Goal: Task Accomplishment & Management: Use online tool/utility

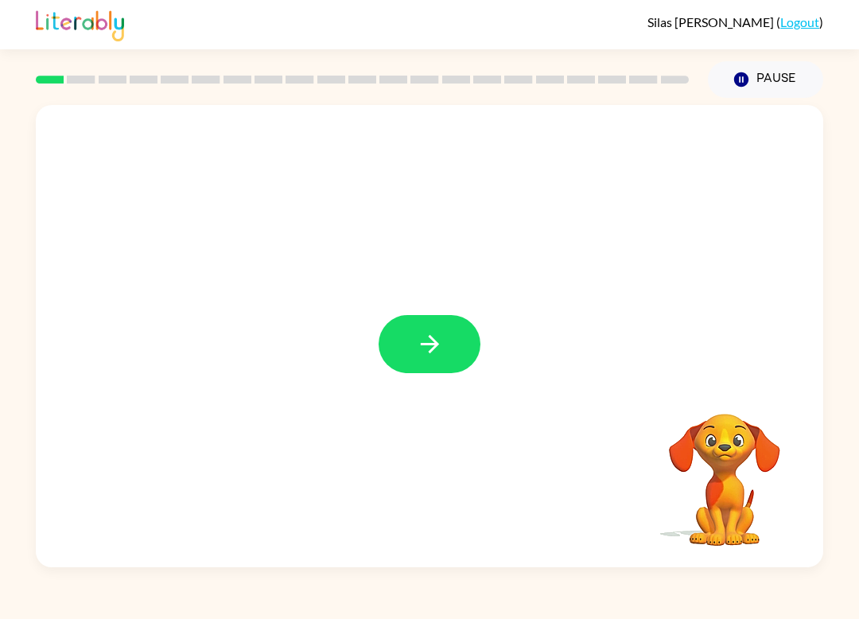
click at [450, 357] on button "button" at bounding box center [430, 344] width 102 height 58
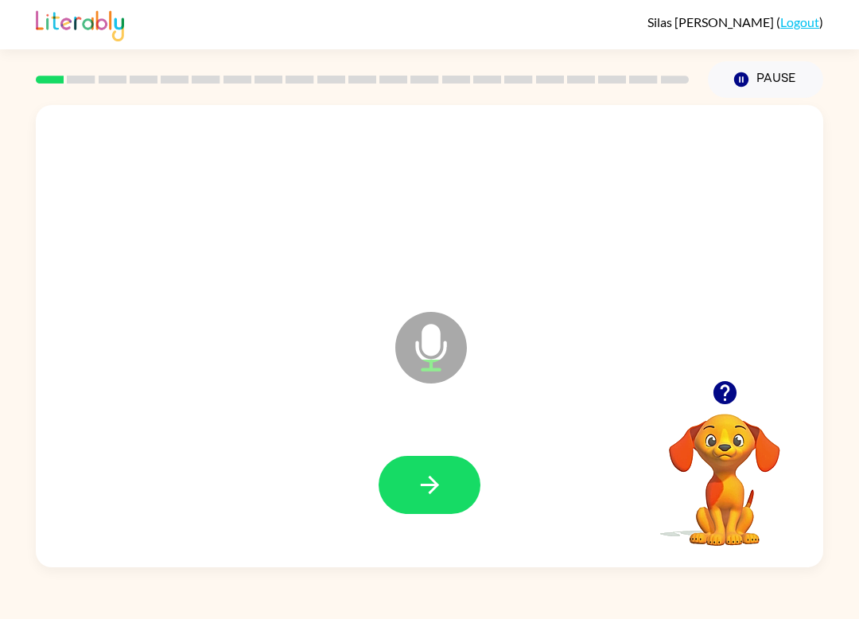
click at [423, 499] on button "button" at bounding box center [430, 485] width 102 height 58
click at [429, 489] on icon "button" at bounding box center [430, 485] width 28 height 28
click at [429, 509] on button "button" at bounding box center [430, 485] width 102 height 58
click at [464, 483] on button "button" at bounding box center [430, 485] width 102 height 58
click at [413, 501] on button "button" at bounding box center [430, 485] width 102 height 58
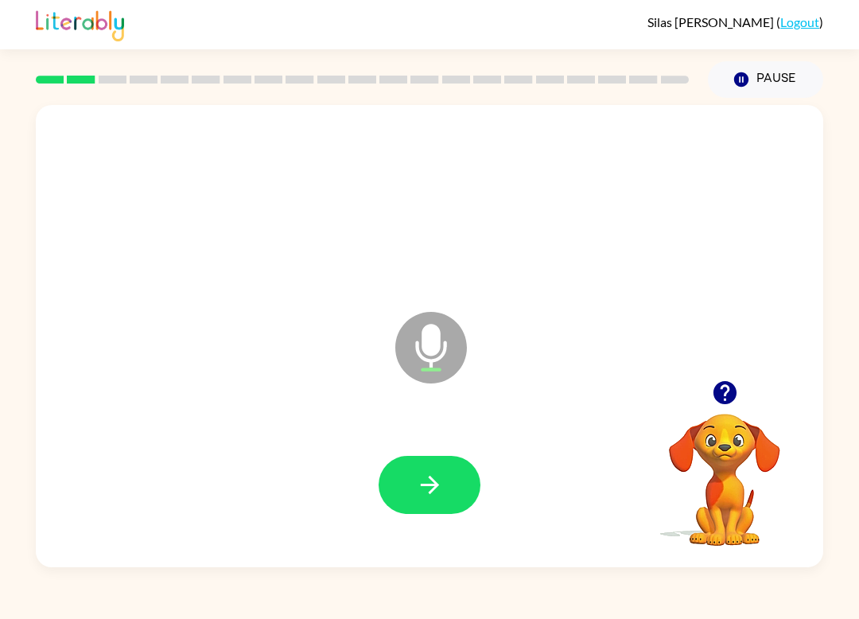
click at [743, 392] on button "button" at bounding box center [725, 392] width 41 height 41
click at [423, 468] on button "button" at bounding box center [430, 485] width 102 height 58
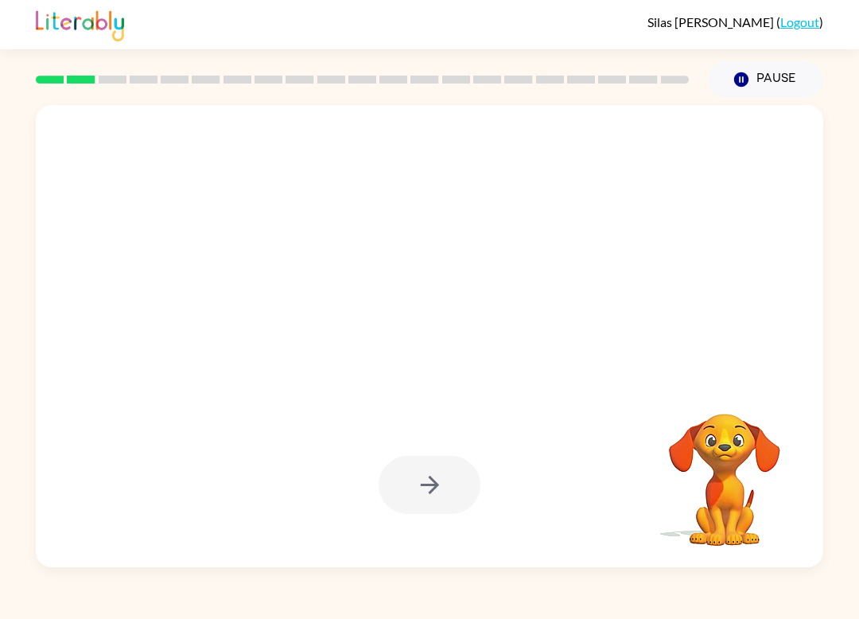
click at [436, 497] on div at bounding box center [430, 485] width 102 height 58
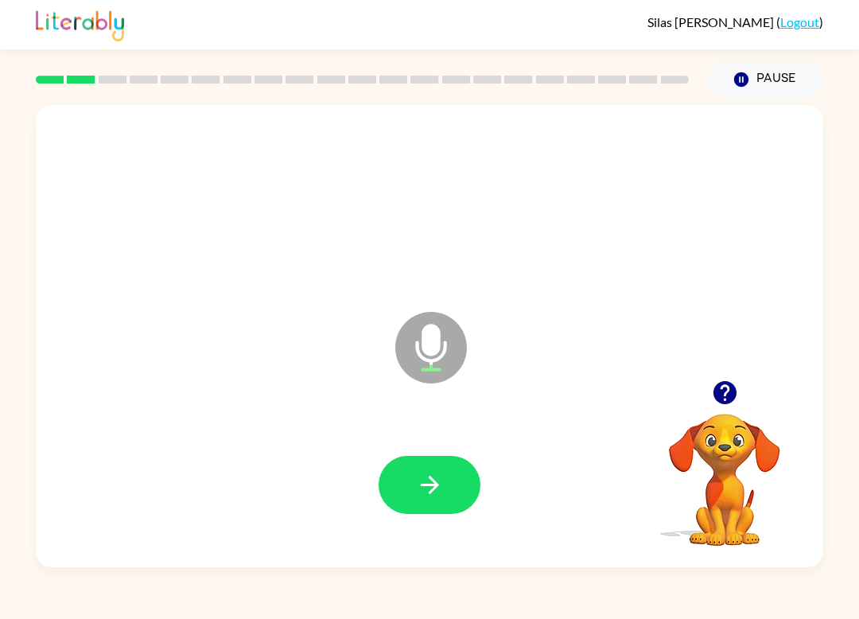
click at [776, 611] on div "[PERSON_NAME] ( Logout ) Pause Pause Microphone The Microphone is here when it …" at bounding box center [429, 309] width 859 height 619
click at [427, 484] on icon "button" at bounding box center [430, 485] width 28 height 28
click at [446, 498] on button "button" at bounding box center [430, 485] width 102 height 58
click at [462, 483] on button "button" at bounding box center [430, 485] width 102 height 58
click at [448, 488] on button "button" at bounding box center [430, 485] width 102 height 58
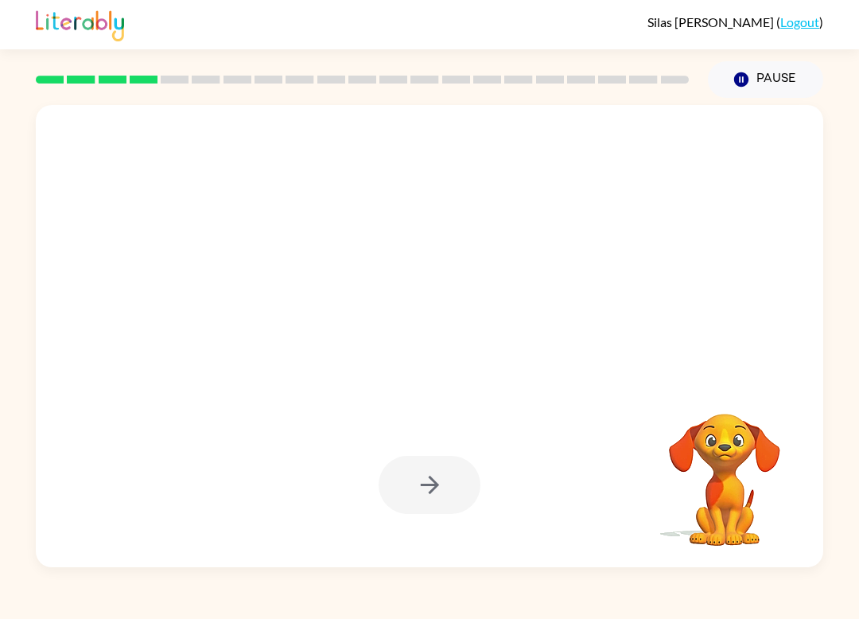
click at [851, 608] on div "[PERSON_NAME] ( Logout ) Pause Pause Your browser must support playing .mp4 fil…" at bounding box center [429, 309] width 859 height 619
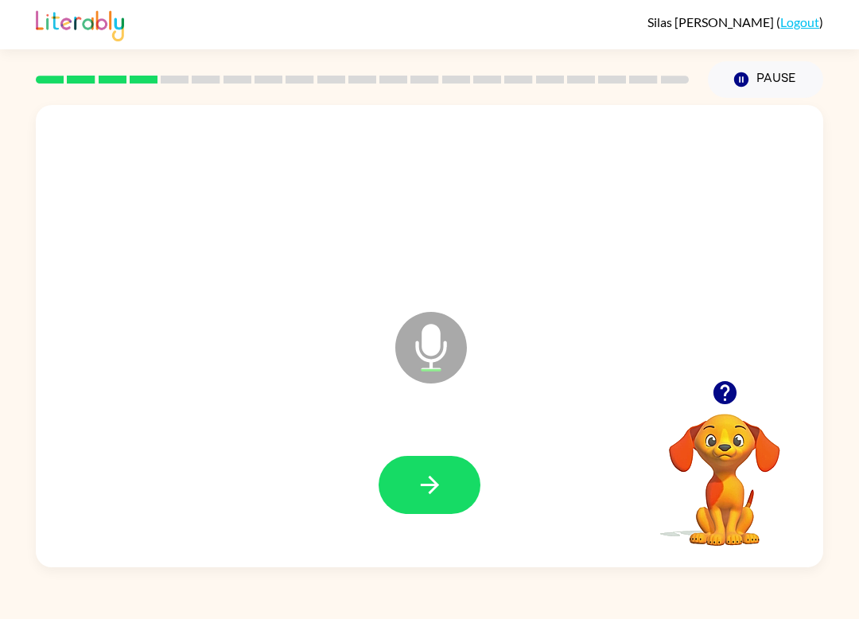
click at [414, 493] on button "button" at bounding box center [430, 485] width 102 height 58
click at [427, 495] on icon "button" at bounding box center [430, 485] width 28 height 28
click at [430, 470] on button "button" at bounding box center [430, 485] width 102 height 58
click at [737, 389] on icon "button" at bounding box center [725, 393] width 28 height 28
click at [412, 504] on button "button" at bounding box center [430, 485] width 102 height 58
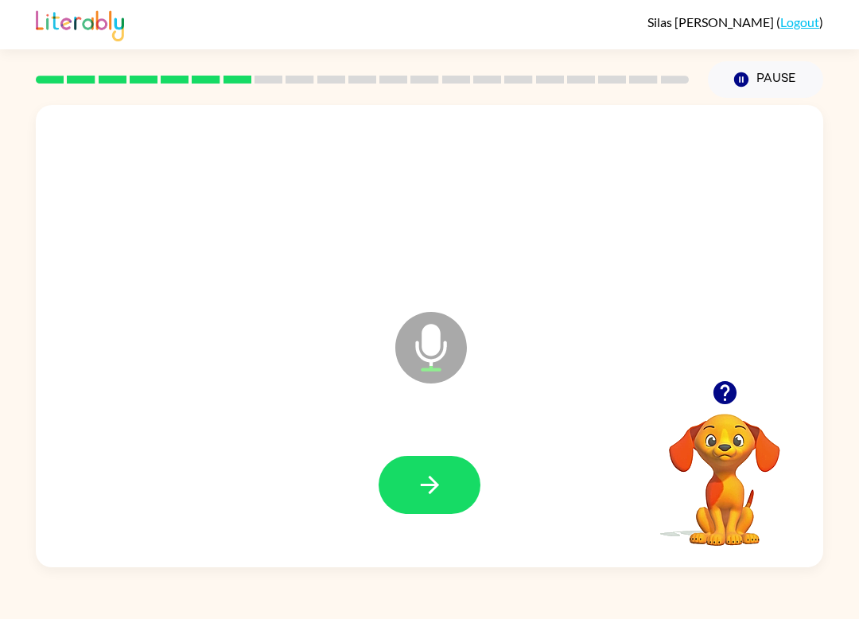
click at [440, 487] on icon "button" at bounding box center [430, 485] width 28 height 28
click at [720, 388] on icon "button" at bounding box center [725, 393] width 28 height 28
click at [461, 466] on button "button" at bounding box center [430, 485] width 102 height 58
click at [436, 484] on icon "button" at bounding box center [429, 485] width 18 height 18
click at [424, 476] on icon "button" at bounding box center [430, 485] width 28 height 28
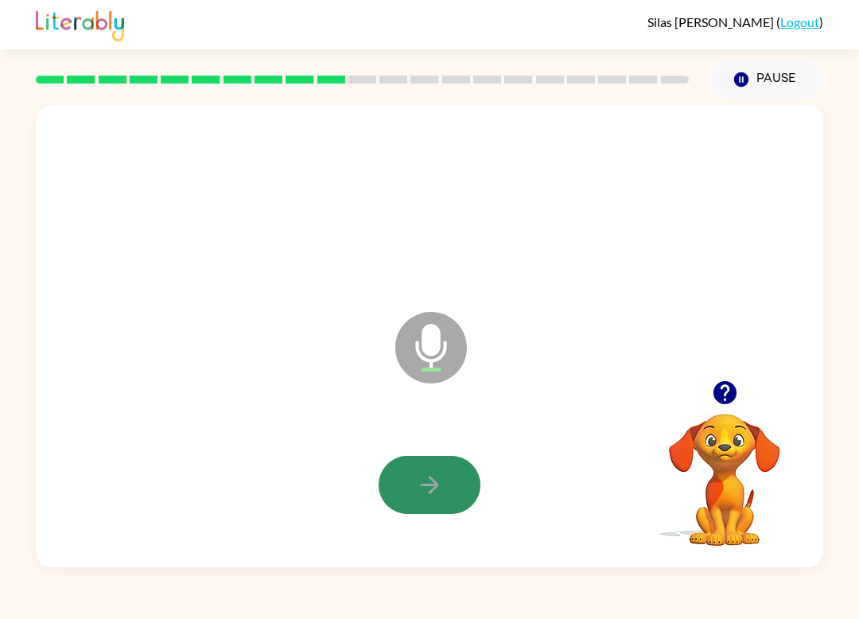
click at [432, 498] on icon "button" at bounding box center [430, 485] width 28 height 28
click at [430, 479] on icon "button" at bounding box center [429, 485] width 18 height 18
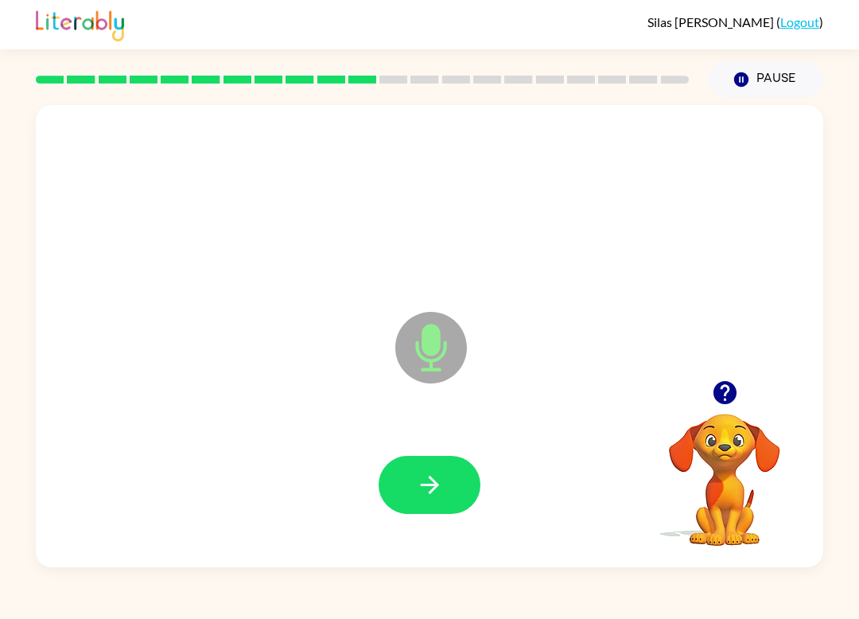
click at [783, 564] on div "Microphone The Microphone is here when it is your turn to talk" at bounding box center [429, 336] width 787 height 462
click at [385, 501] on button "button" at bounding box center [430, 485] width 102 height 58
click at [431, 614] on div "[PERSON_NAME] ( Logout ) Pause Pause Microphone The Microphone is here when it …" at bounding box center [429, 309] width 859 height 619
click at [427, 491] on icon "button" at bounding box center [430, 485] width 28 height 28
click at [459, 481] on button "button" at bounding box center [430, 485] width 102 height 58
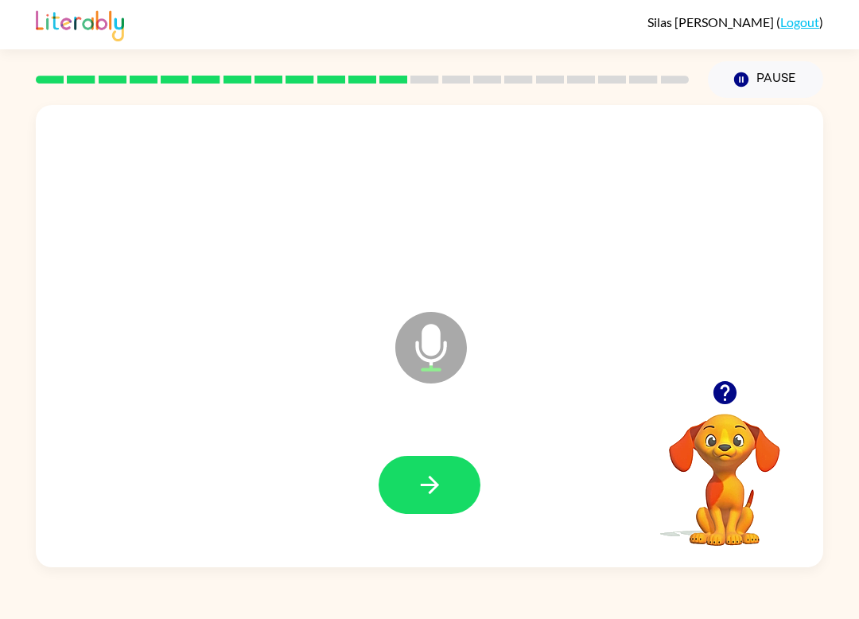
click at [427, 495] on icon "button" at bounding box center [430, 485] width 28 height 28
click at [427, 493] on icon "button" at bounding box center [430, 485] width 28 height 28
click at [456, 495] on button "button" at bounding box center [430, 485] width 102 height 58
click at [396, 484] on button "button" at bounding box center [430, 485] width 102 height 58
click at [429, 487] on icon "button" at bounding box center [430, 485] width 28 height 28
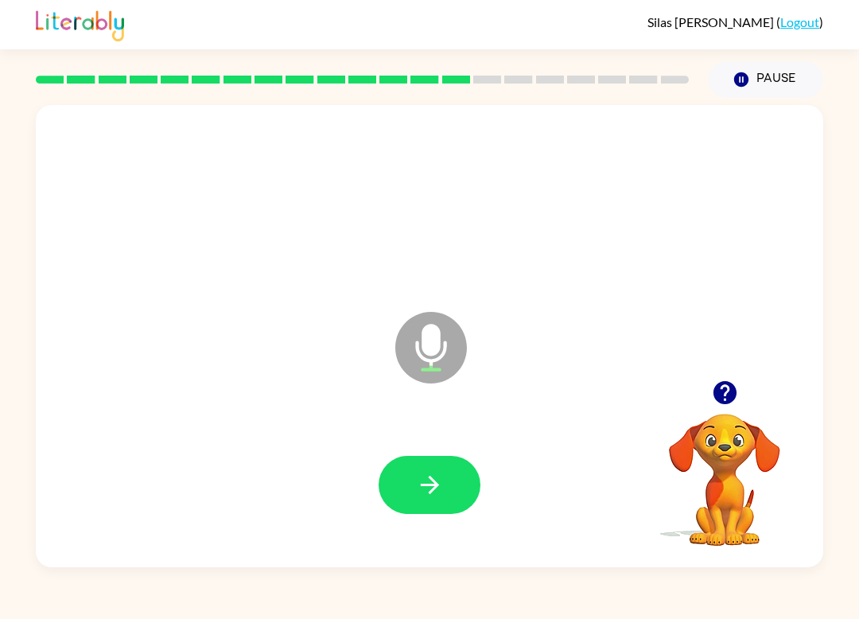
click at [438, 481] on icon "button" at bounding box center [430, 485] width 28 height 28
click at [448, 492] on button "button" at bounding box center [430, 485] width 102 height 58
click at [372, 483] on div at bounding box center [429, 484] width 755 height 133
click at [435, 508] on button "button" at bounding box center [430, 485] width 102 height 58
click at [716, 391] on icon "button" at bounding box center [723, 392] width 23 height 23
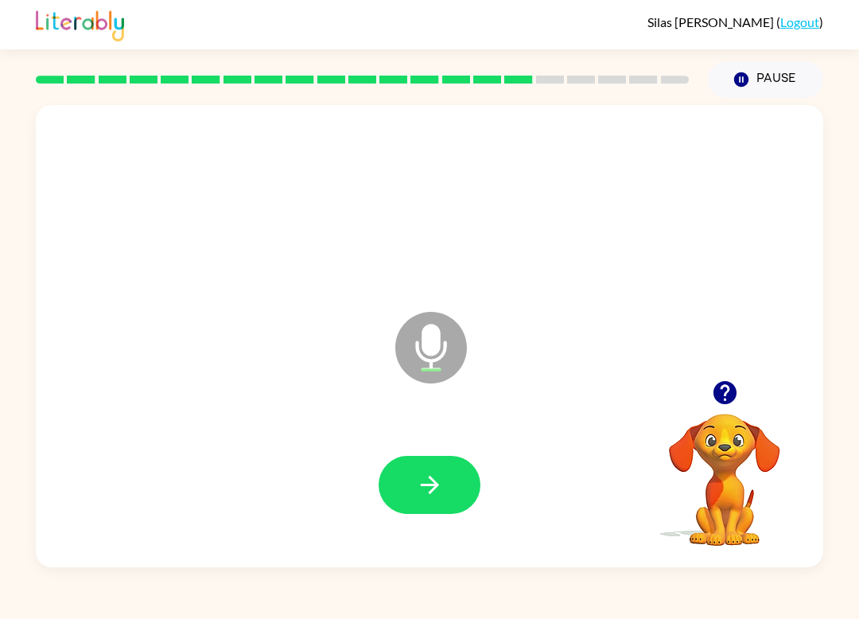
click at [425, 490] on icon "button" at bounding box center [430, 485] width 28 height 28
click at [437, 499] on button "button" at bounding box center [430, 485] width 102 height 58
click at [438, 481] on icon "button" at bounding box center [430, 485] width 28 height 28
click at [446, 476] on button "button" at bounding box center [430, 485] width 102 height 58
click at [427, 511] on button "button" at bounding box center [430, 485] width 102 height 58
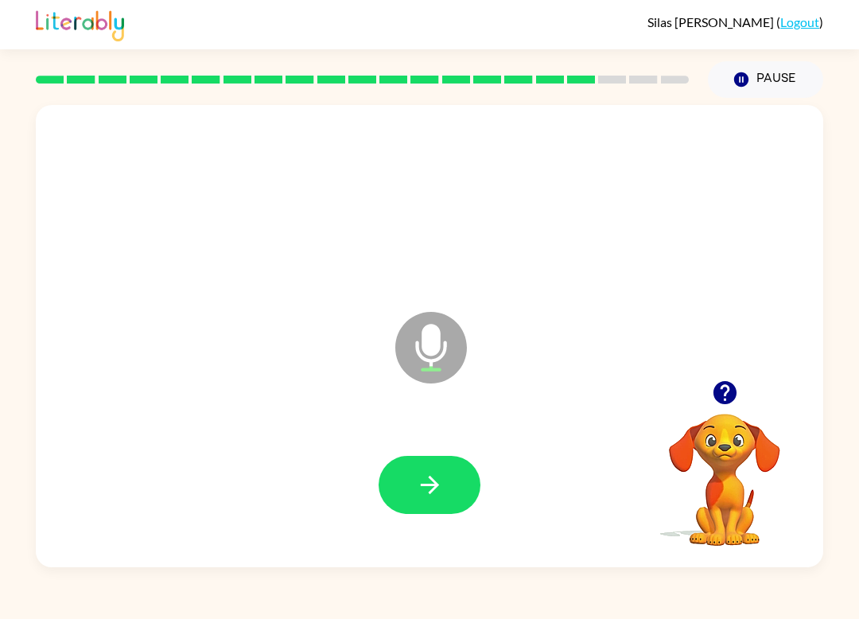
click at [444, 481] on button "button" at bounding box center [430, 485] width 102 height 58
click at [460, 477] on button "button" at bounding box center [430, 485] width 102 height 58
click at [433, 497] on icon "button" at bounding box center [430, 485] width 28 height 28
click at [444, 475] on button "button" at bounding box center [430, 485] width 102 height 58
click at [447, 478] on button "button" at bounding box center [430, 485] width 102 height 58
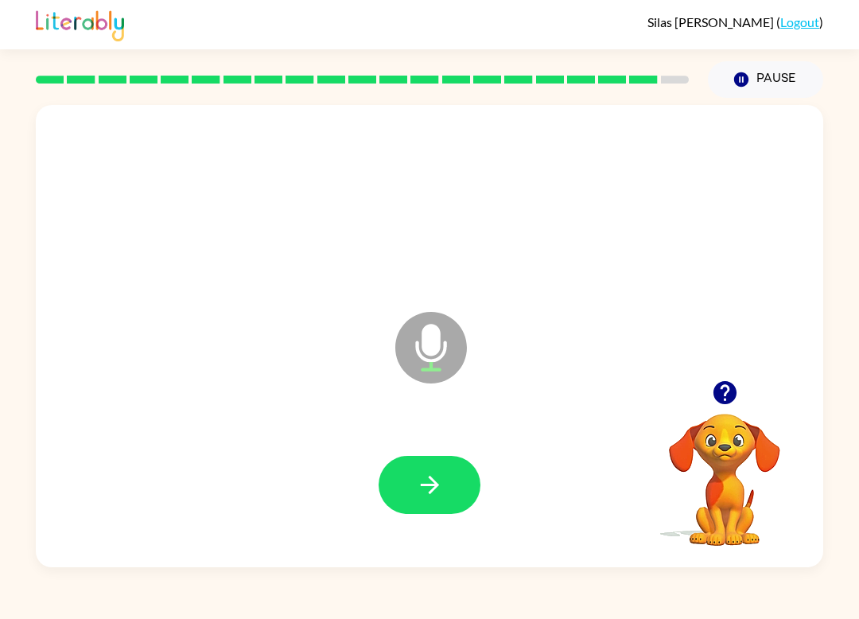
click at [755, 611] on div "[PERSON_NAME] ( Logout ) Pause Pause Microphone The Microphone is here when it …" at bounding box center [429, 309] width 859 height 619
click at [452, 487] on button "button" at bounding box center [430, 485] width 102 height 58
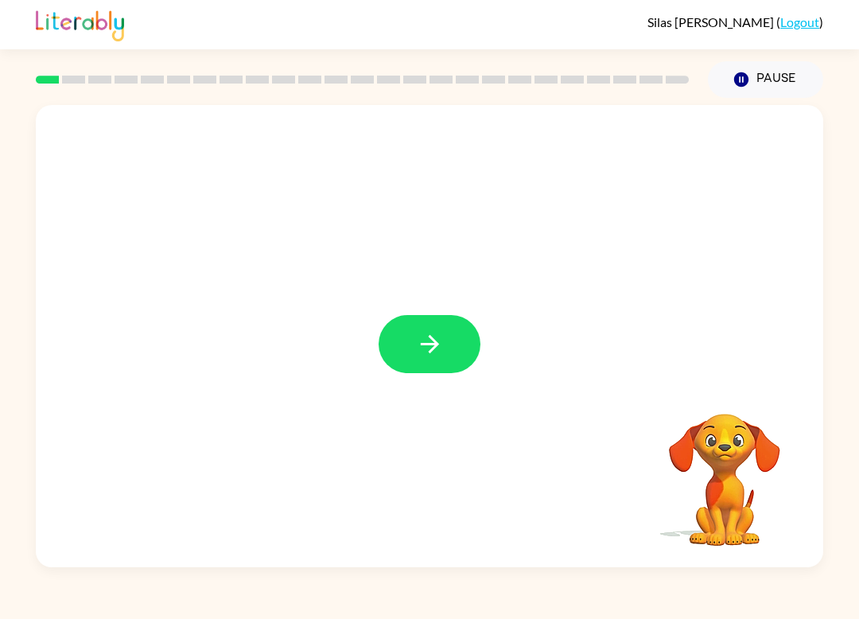
click at [417, 364] on button "button" at bounding box center [430, 344] width 102 height 58
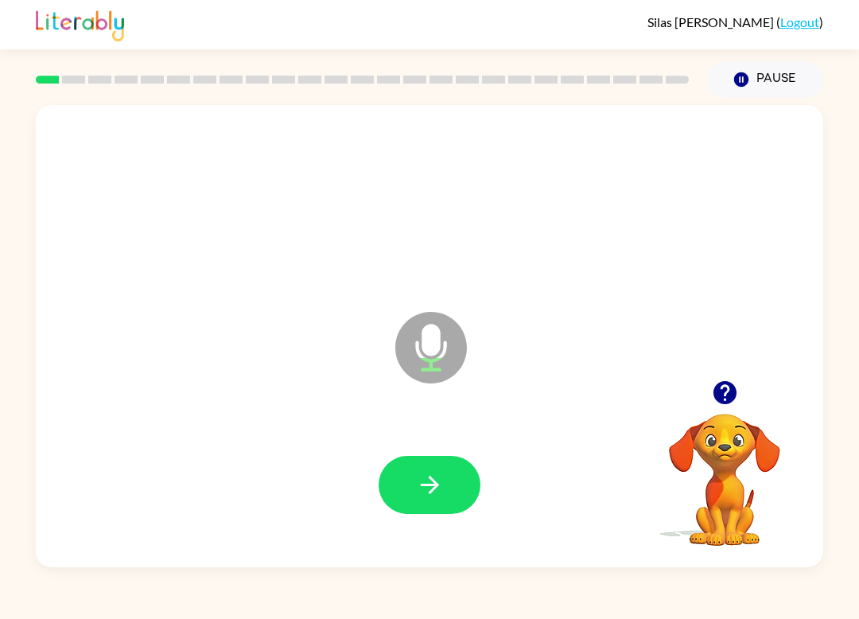
click at [434, 475] on icon "button" at bounding box center [430, 485] width 28 height 28
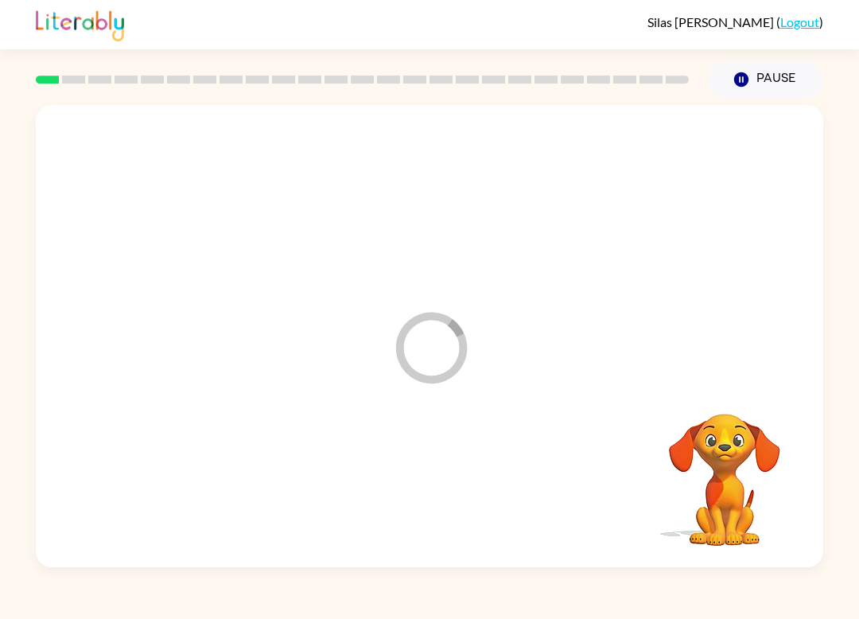
click at [434, 474] on div at bounding box center [429, 484] width 755 height 133
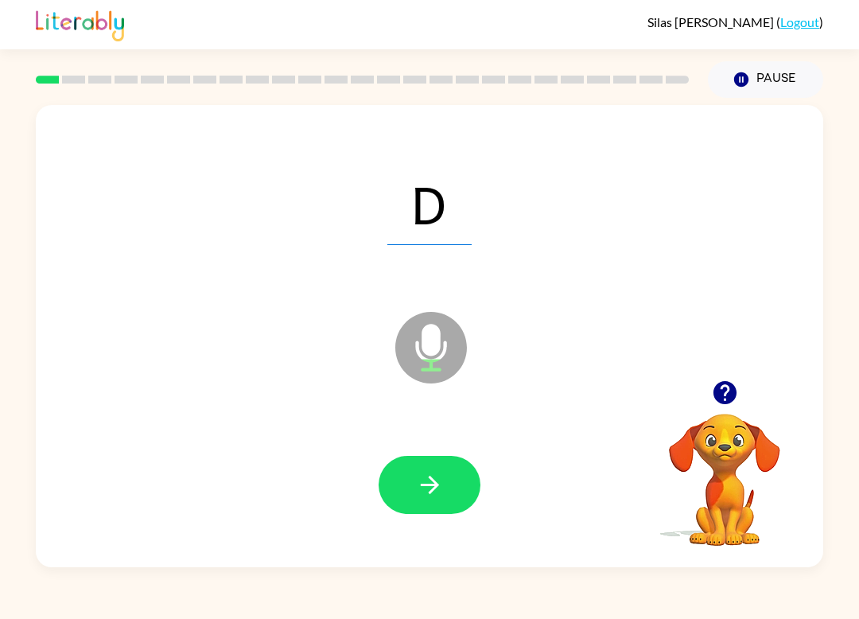
click at [424, 487] on icon "button" at bounding box center [430, 485] width 28 height 28
click at [416, 481] on icon "button" at bounding box center [430, 485] width 28 height 28
click at [468, 482] on button "button" at bounding box center [430, 485] width 102 height 58
click at [435, 487] on icon "button" at bounding box center [429, 485] width 18 height 18
click at [427, 508] on button "button" at bounding box center [430, 485] width 102 height 58
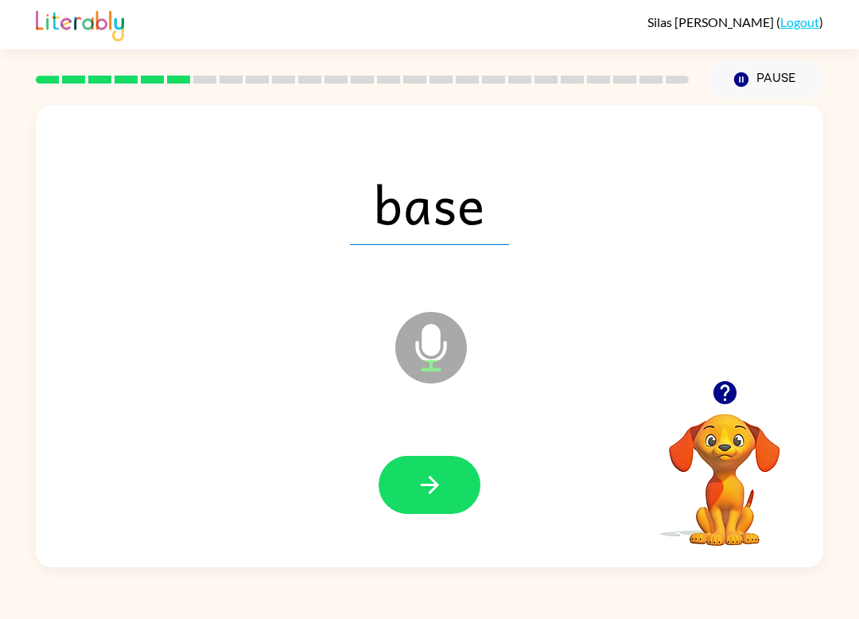
click at [428, 471] on button "button" at bounding box center [430, 485] width 102 height 58
click at [468, 491] on button "button" at bounding box center [430, 485] width 102 height 58
click at [442, 477] on icon "button" at bounding box center [430, 485] width 28 height 28
click at [443, 491] on icon "button" at bounding box center [430, 485] width 28 height 28
click at [439, 489] on icon "button" at bounding box center [430, 485] width 28 height 28
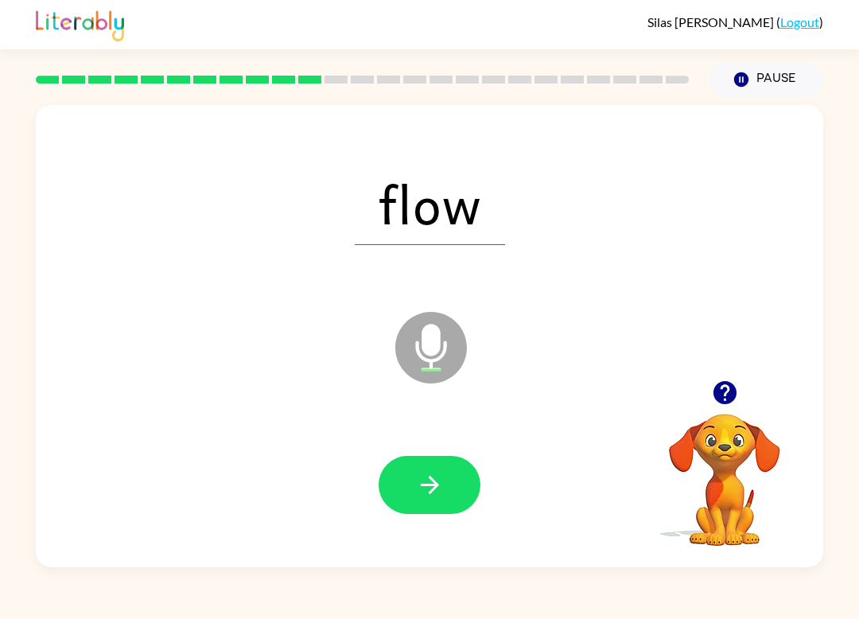
click at [442, 466] on button "button" at bounding box center [430, 485] width 102 height 58
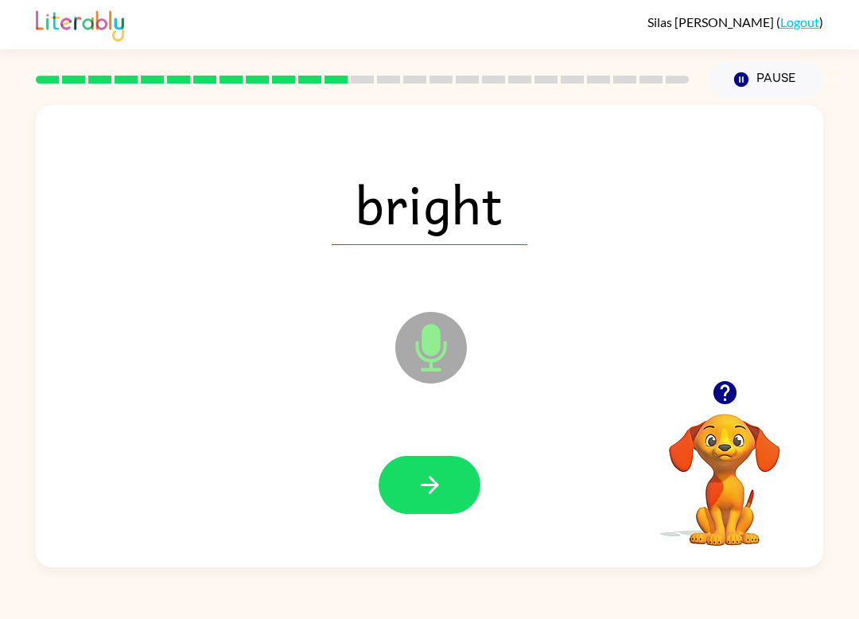
click at [436, 476] on icon "button" at bounding box center [430, 485] width 28 height 28
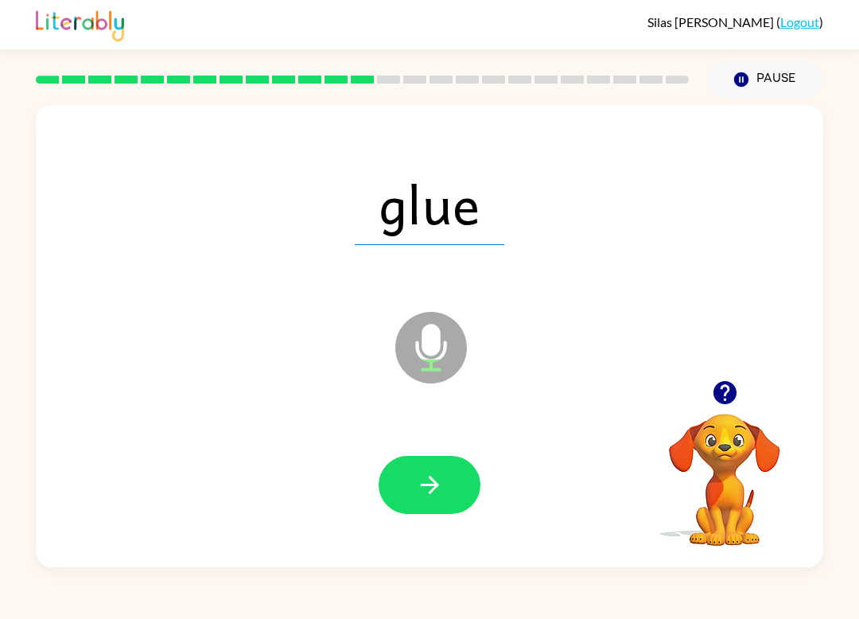
click at [406, 484] on button "button" at bounding box center [430, 485] width 102 height 58
click at [411, 512] on button "button" at bounding box center [430, 485] width 102 height 58
click at [421, 494] on icon "button" at bounding box center [430, 485] width 28 height 28
click at [456, 487] on button "button" at bounding box center [430, 485] width 102 height 58
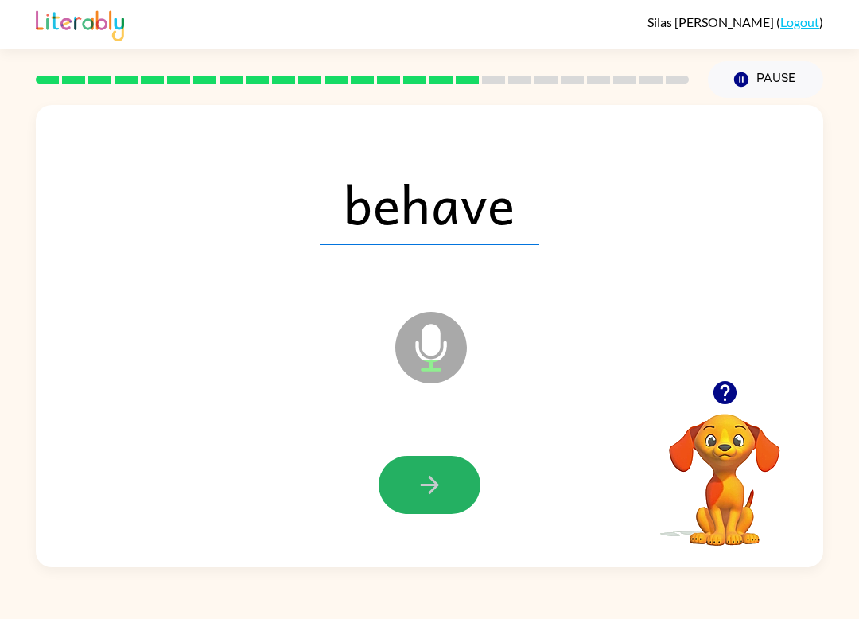
click at [435, 470] on button "button" at bounding box center [430, 485] width 102 height 58
click at [434, 469] on div at bounding box center [430, 485] width 102 height 58
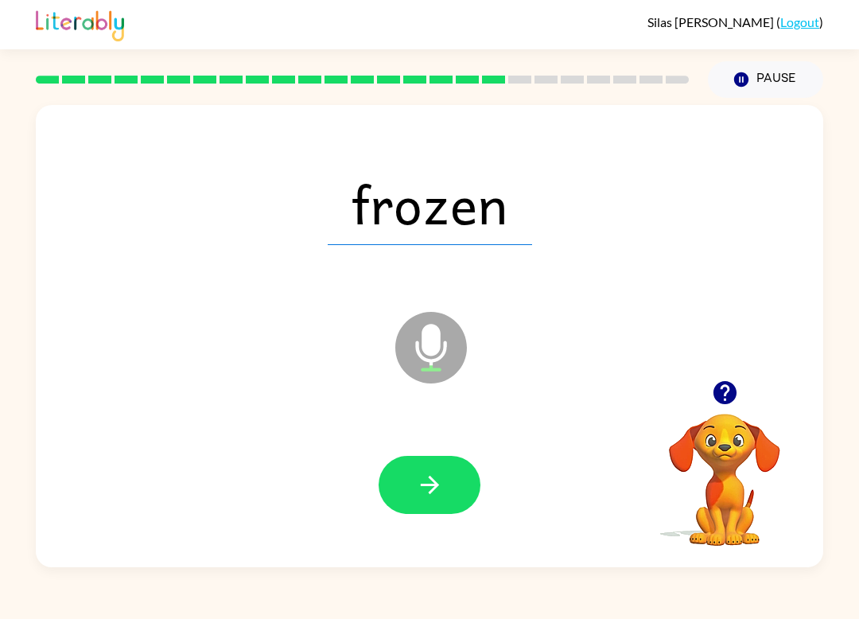
click at [433, 495] on icon "button" at bounding box center [430, 485] width 28 height 28
click at [440, 467] on button "button" at bounding box center [430, 485] width 102 height 58
click at [444, 481] on button "button" at bounding box center [430, 485] width 102 height 58
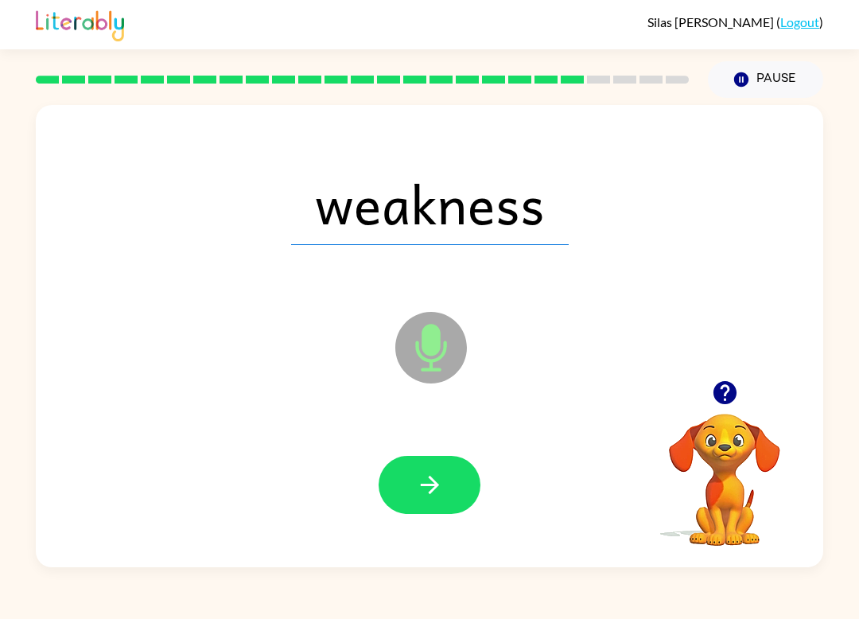
click at [442, 474] on icon "button" at bounding box center [430, 485] width 28 height 28
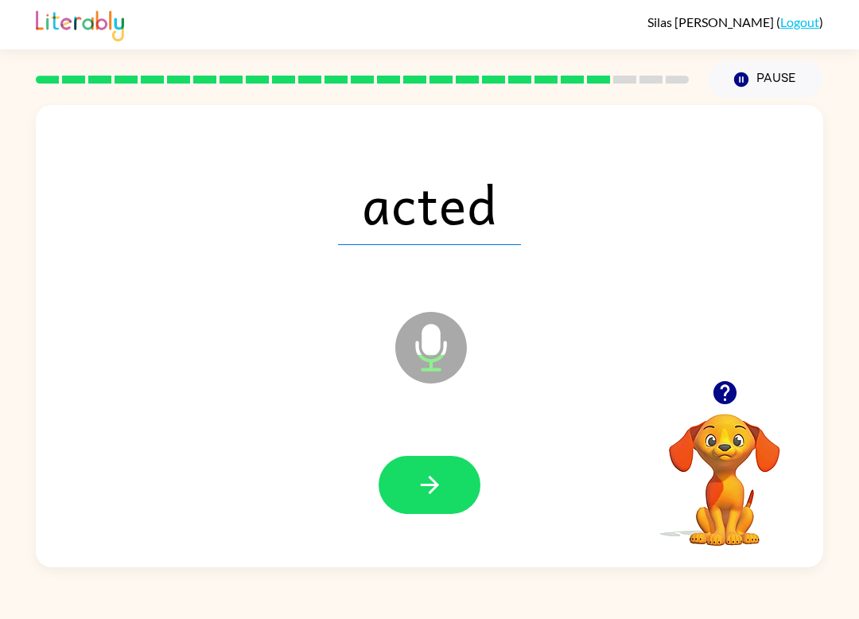
click at [441, 477] on icon "button" at bounding box center [430, 485] width 28 height 28
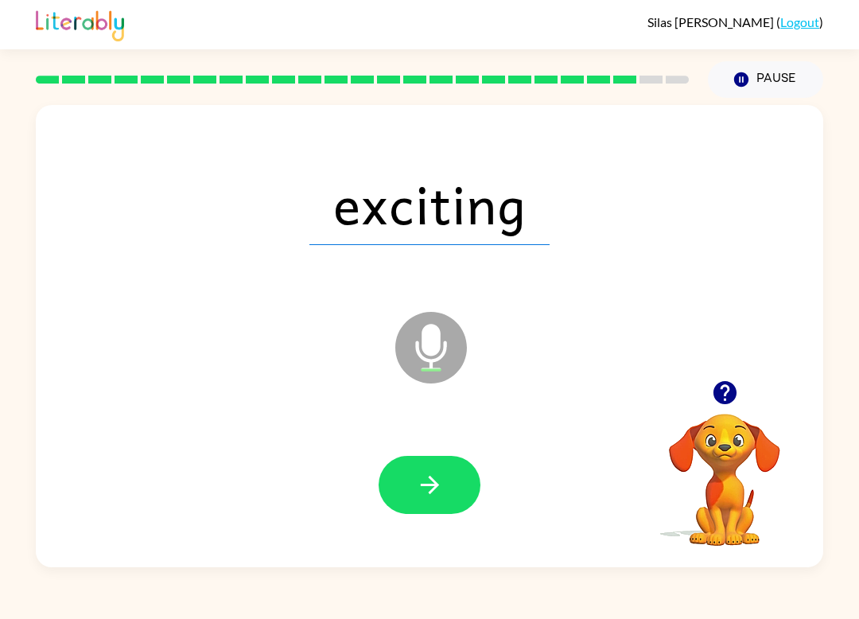
click at [442, 466] on button "button" at bounding box center [430, 485] width 102 height 58
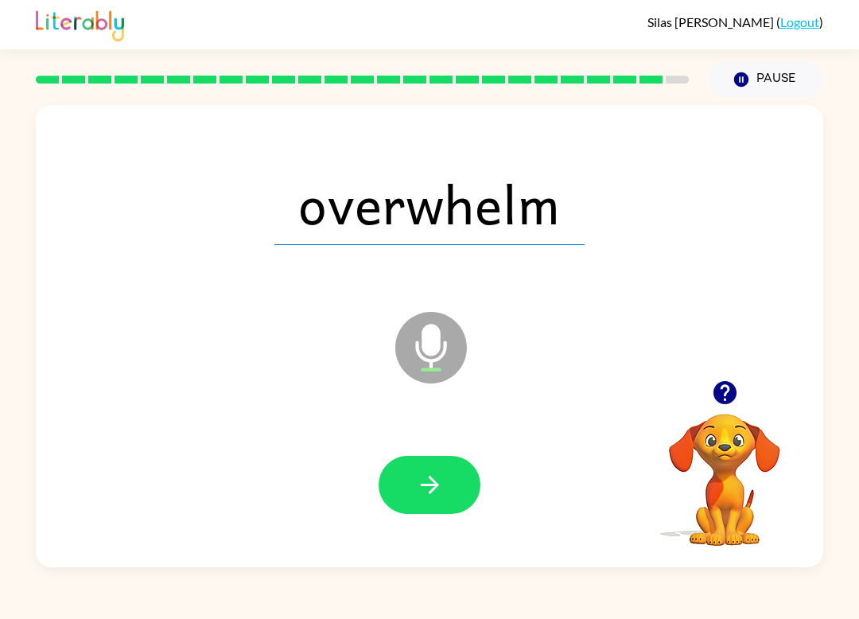
click at [427, 477] on icon "button" at bounding box center [430, 485] width 28 height 28
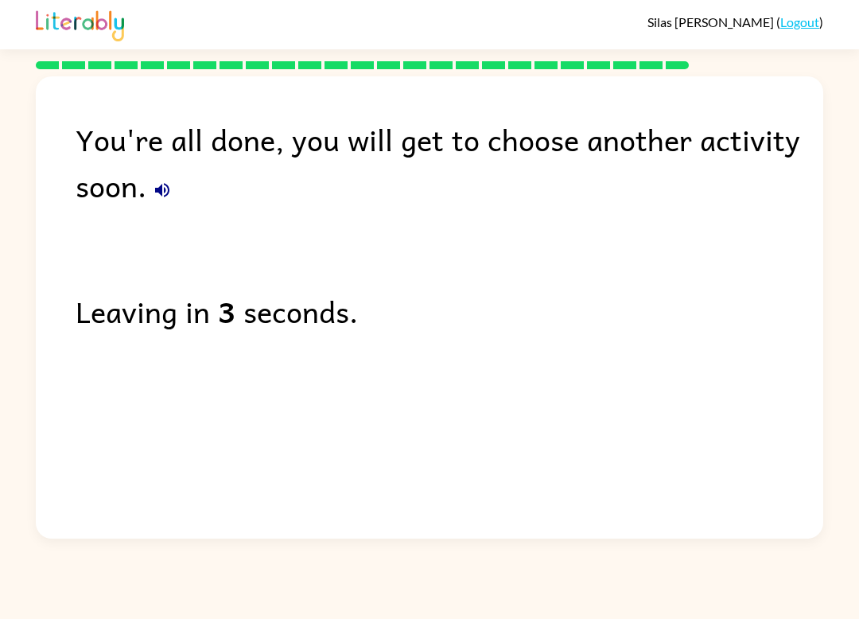
click at [165, 197] on icon "button" at bounding box center [162, 190] width 14 height 14
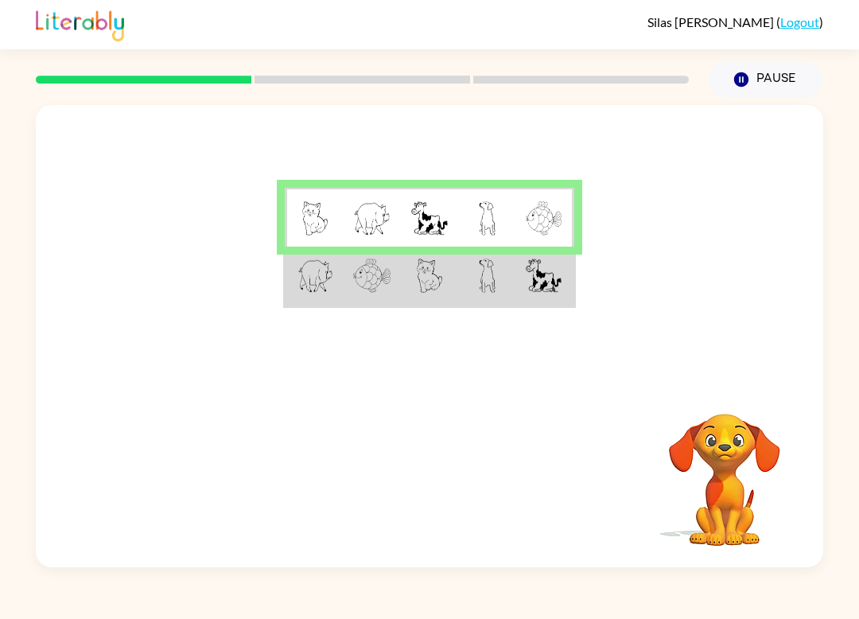
click at [535, 303] on td at bounding box center [545, 277] width 58 height 60
click at [531, 282] on img at bounding box center [544, 275] width 36 height 34
click at [294, 288] on td at bounding box center [314, 277] width 58 height 60
click at [487, 283] on img at bounding box center [487, 275] width 17 height 34
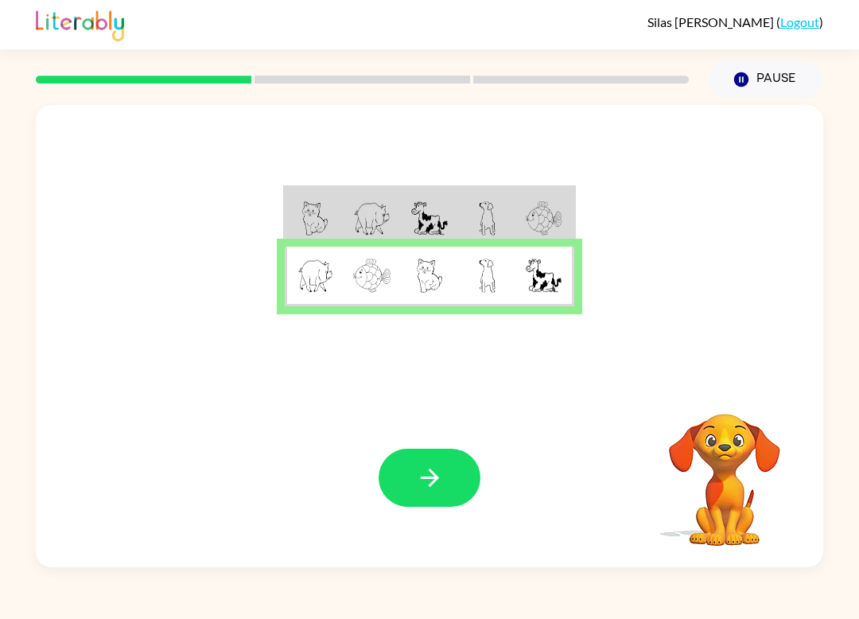
click at [423, 497] on button "button" at bounding box center [430, 477] width 102 height 58
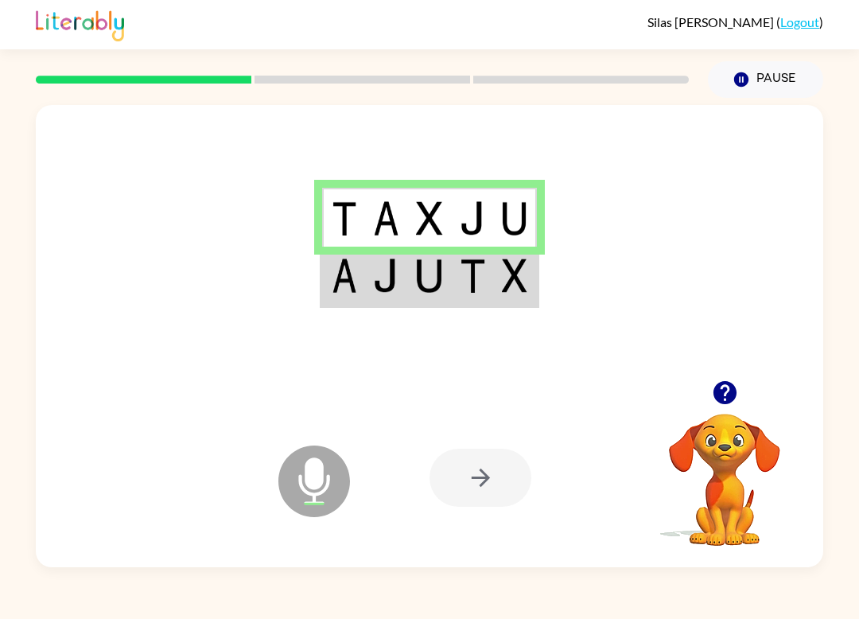
click at [445, 287] on td at bounding box center [429, 277] width 43 height 60
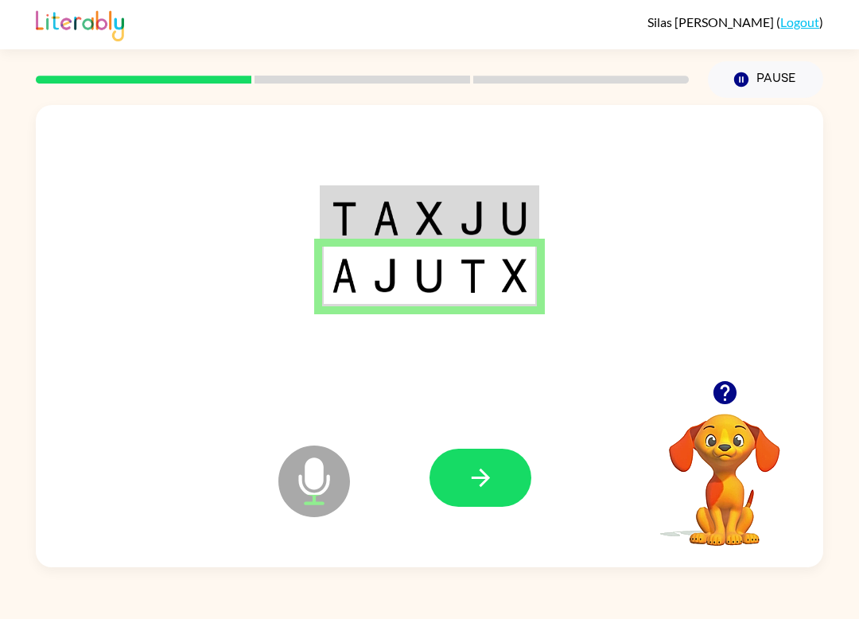
click at [396, 285] on img at bounding box center [386, 275] width 26 height 34
click at [482, 479] on icon "button" at bounding box center [481, 478] width 28 height 28
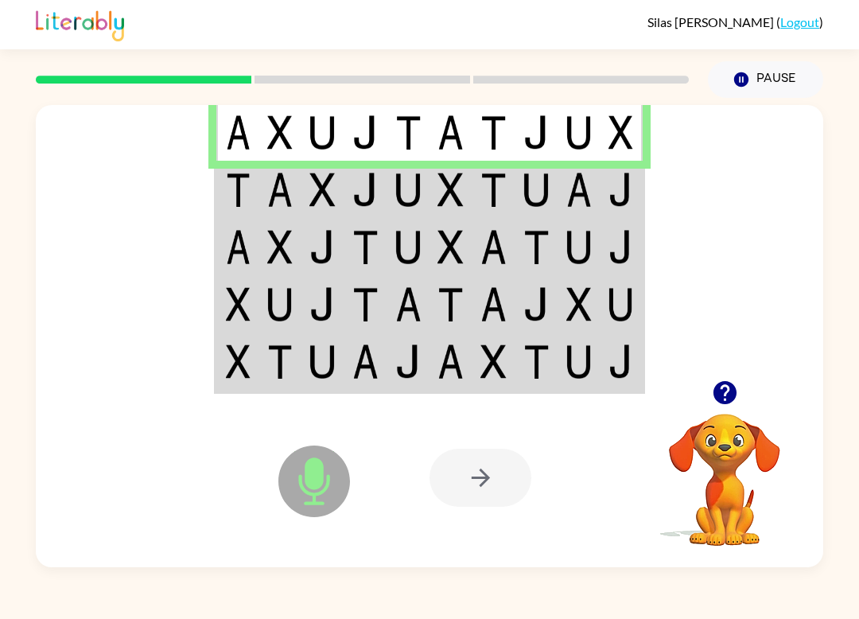
click at [551, 208] on td at bounding box center [535, 189] width 43 height 57
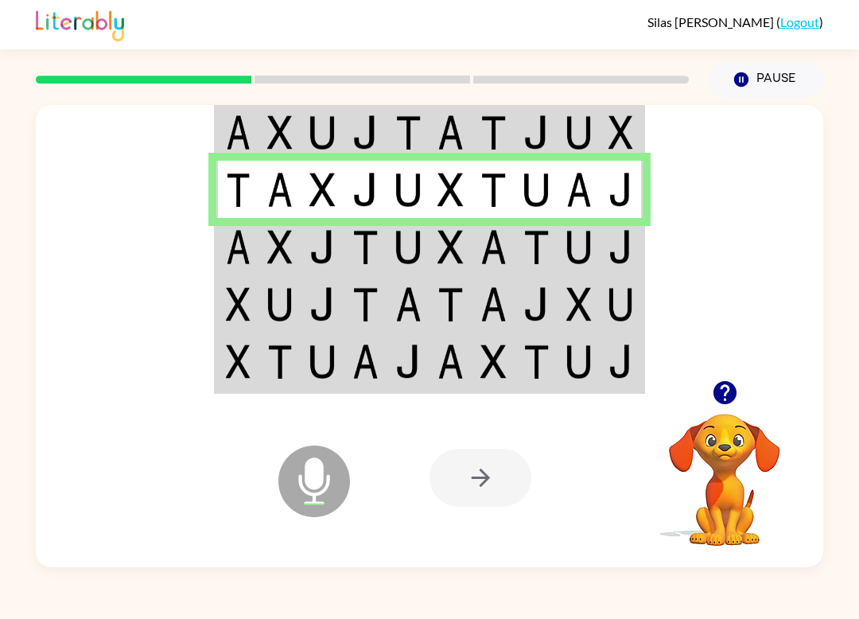
click at [310, 223] on td at bounding box center [322, 246] width 43 height 57
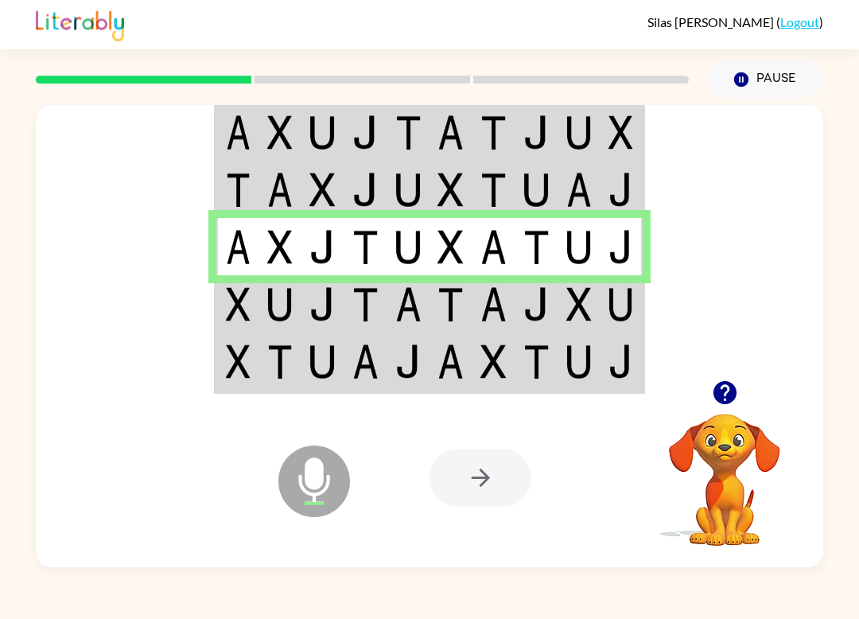
click at [233, 318] on img at bounding box center [238, 304] width 25 height 34
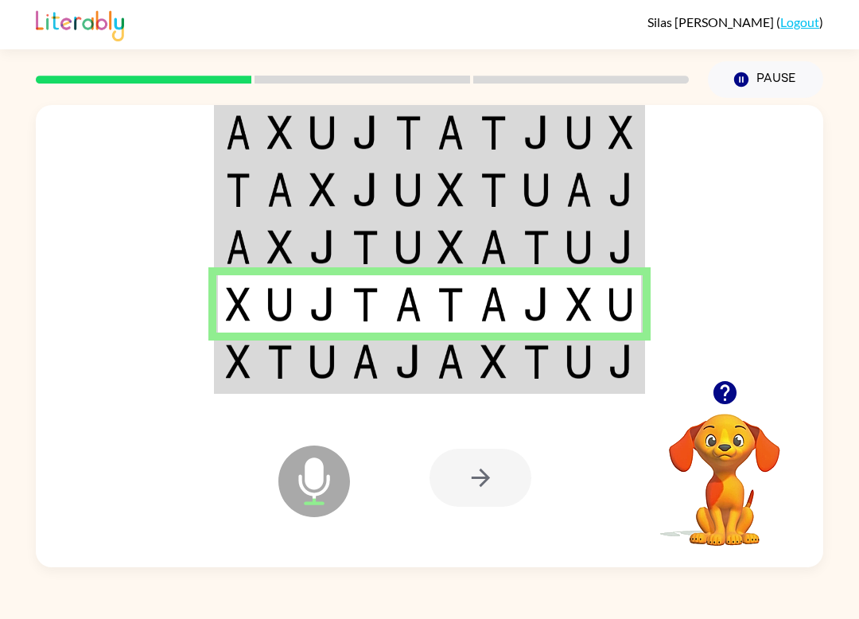
click at [393, 371] on td at bounding box center [407, 362] width 43 height 60
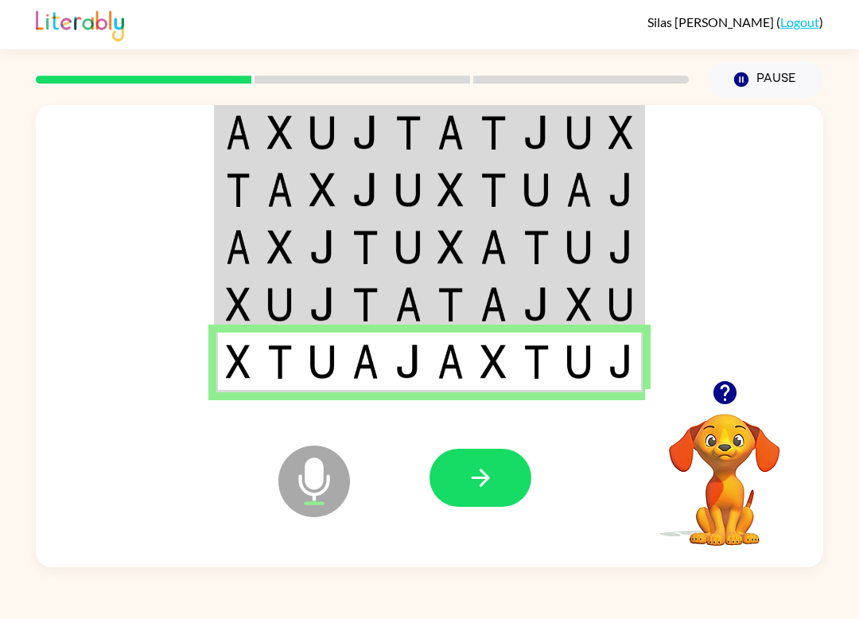
click at [479, 486] on icon "button" at bounding box center [481, 478] width 28 height 28
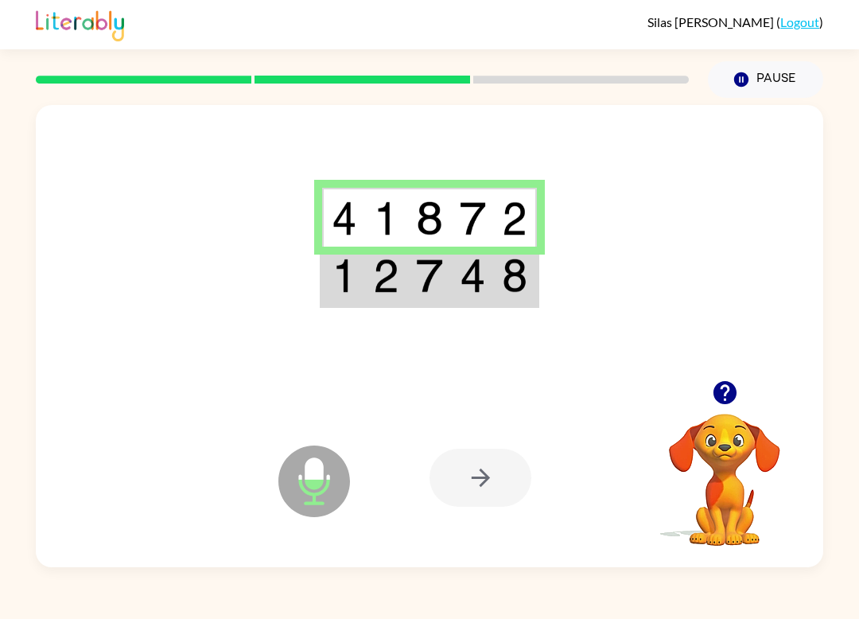
click at [407, 266] on td at bounding box center [386, 277] width 43 height 60
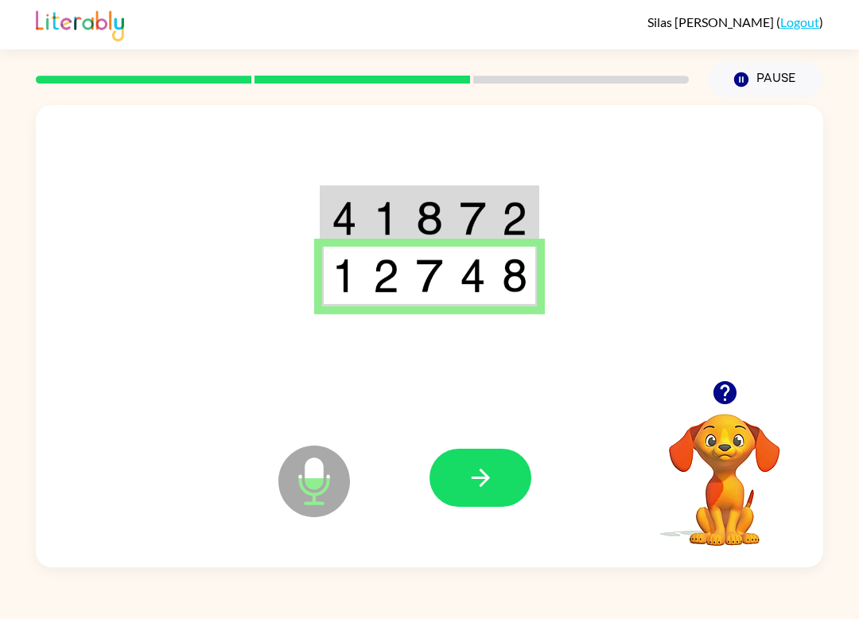
click at [479, 491] on icon "button" at bounding box center [481, 478] width 28 height 28
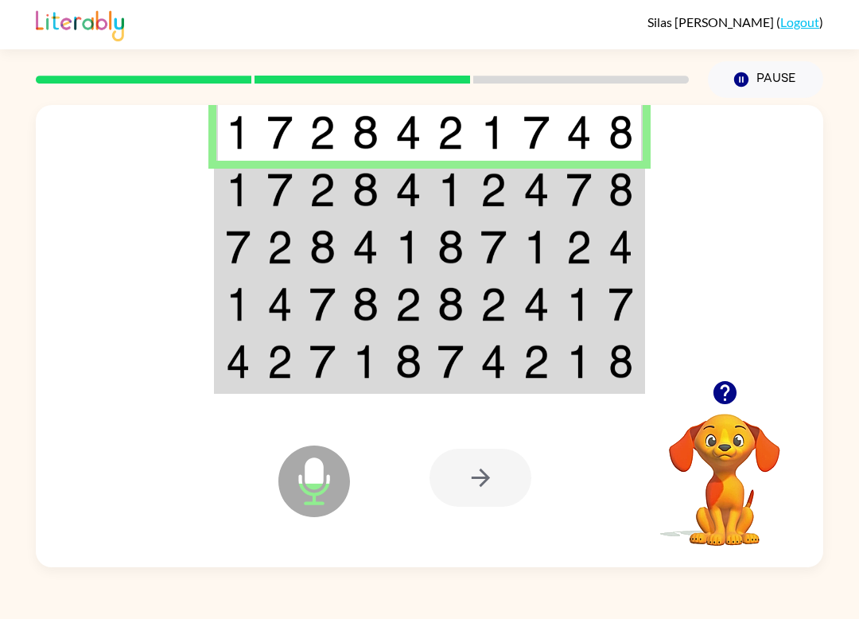
click at [441, 203] on img at bounding box center [450, 190] width 26 height 34
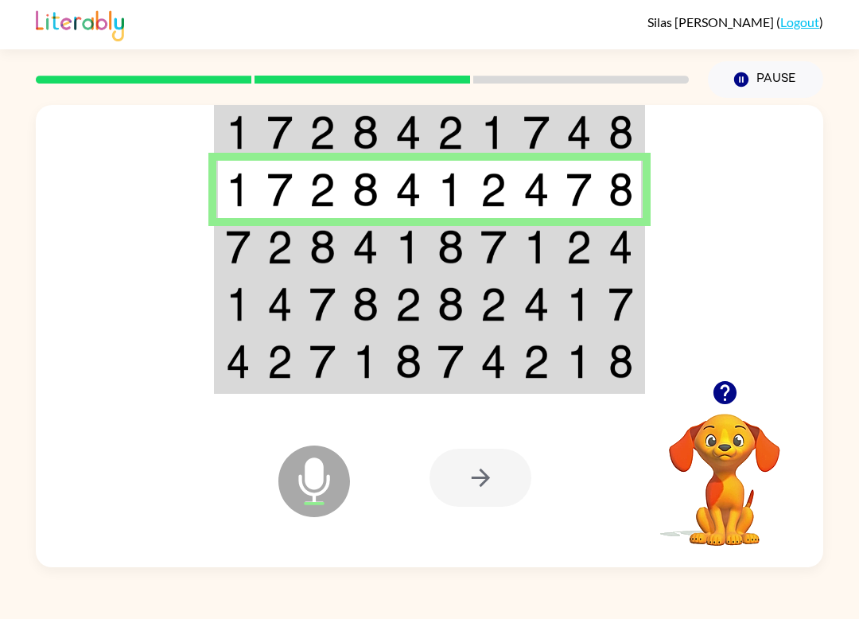
click at [487, 243] on img at bounding box center [493, 247] width 26 height 34
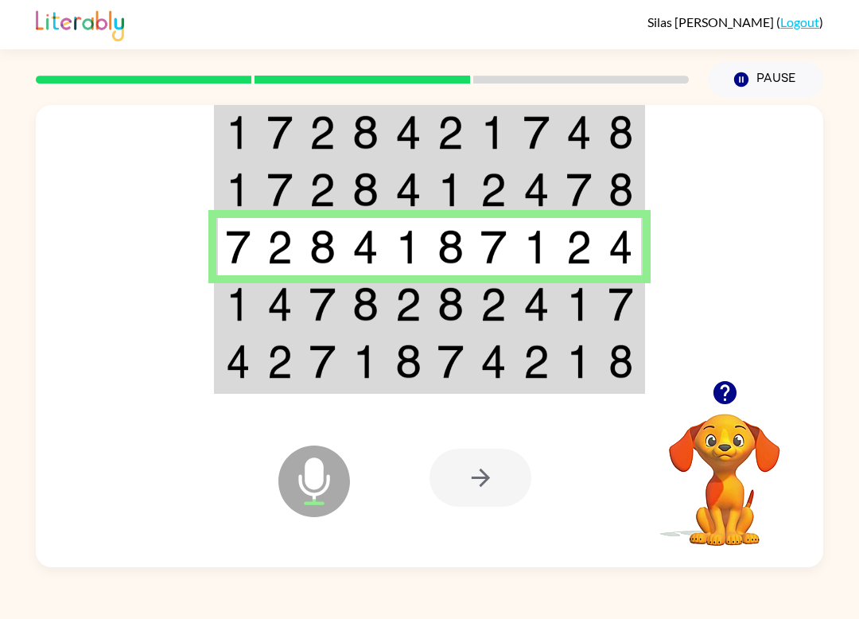
click at [433, 323] on td at bounding box center [450, 303] width 43 height 57
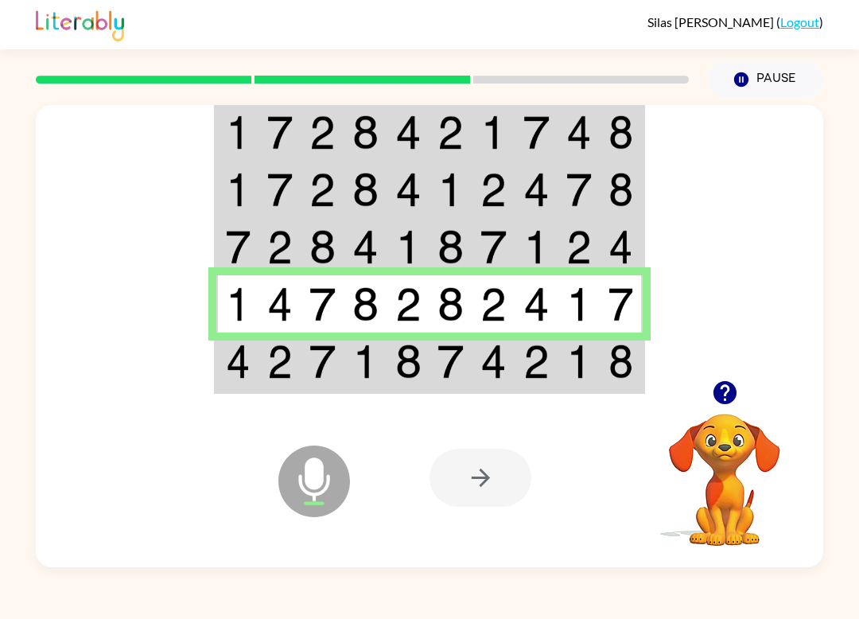
click at [425, 386] on td at bounding box center [407, 362] width 43 height 60
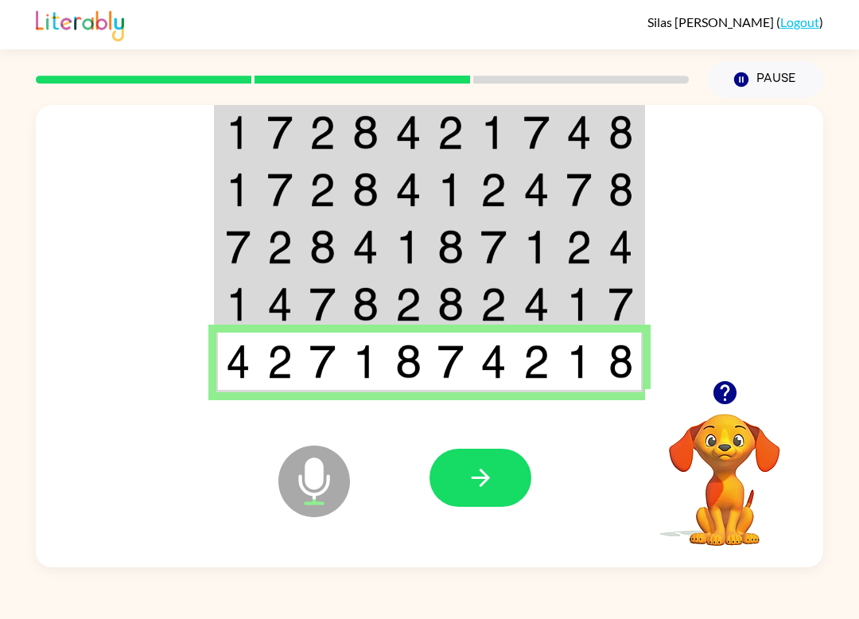
click at [479, 468] on icon "button" at bounding box center [481, 478] width 28 height 28
